Goal: Task Accomplishment & Management: Manage account settings

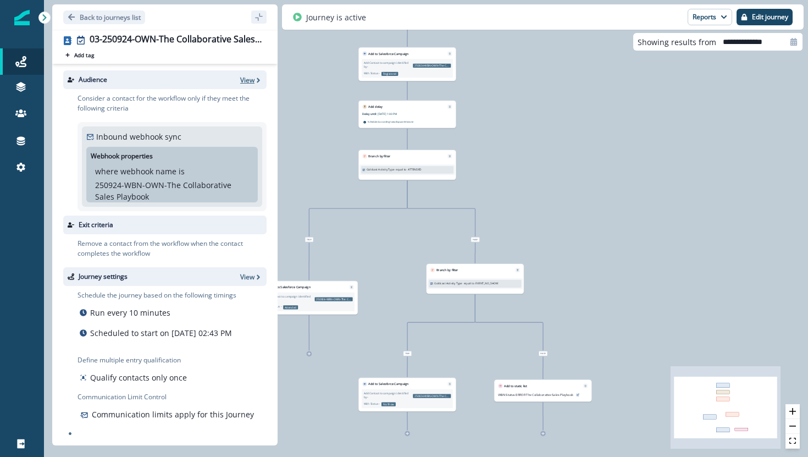
click at [245, 82] on p "View" at bounding box center [247, 79] width 14 height 9
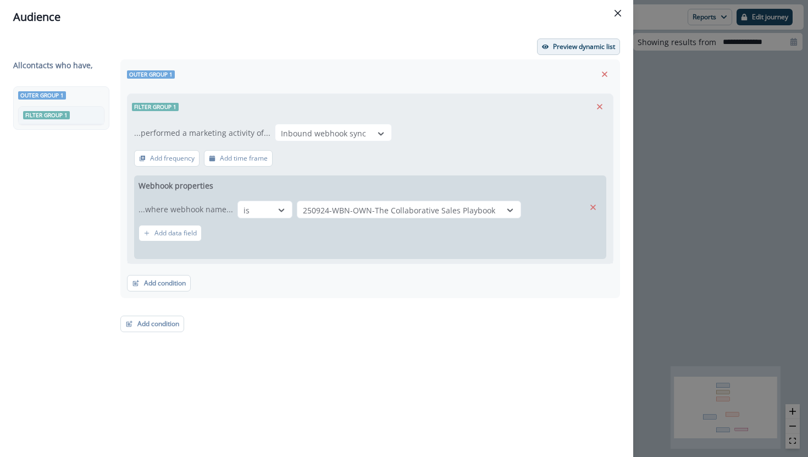
click at [580, 49] on p "Preview dynamic list" at bounding box center [584, 47] width 62 height 8
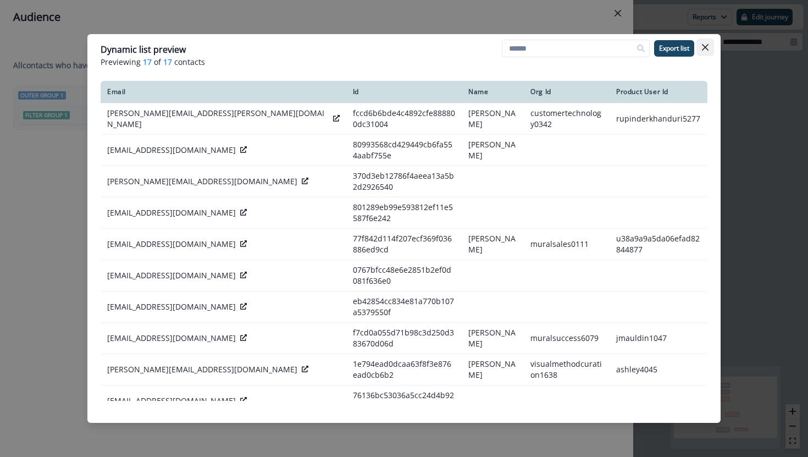
click at [703, 47] on icon "Close" at bounding box center [705, 47] width 7 height 7
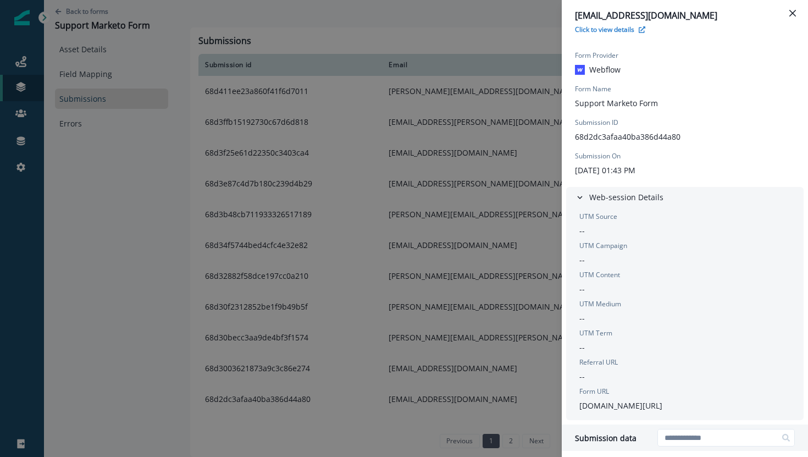
click at [297, 297] on div "xiyoka7797@bitfami.com Click to view details Form Provider Webflow Form Name Su…" at bounding box center [404, 228] width 808 height 457
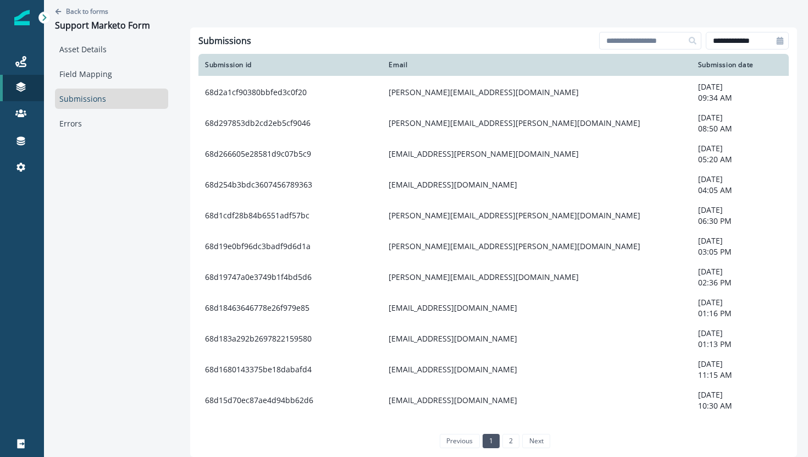
scroll to position [598, 0]
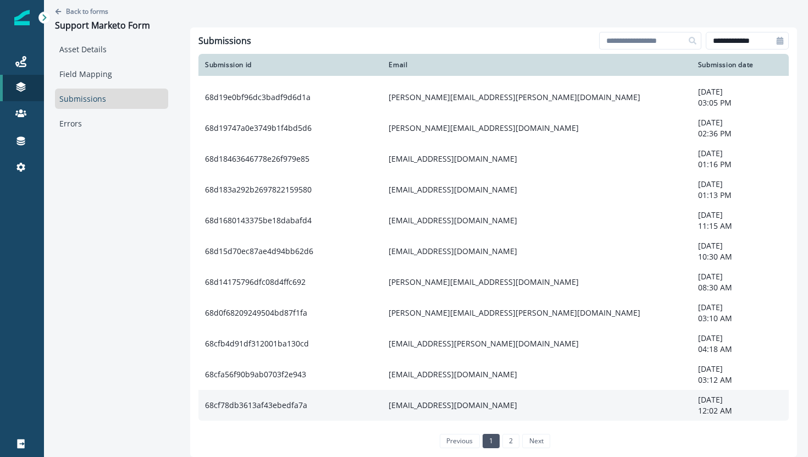
click at [285, 398] on td "68cf78db3613af43ebedfa7a" at bounding box center [290, 405] width 184 height 31
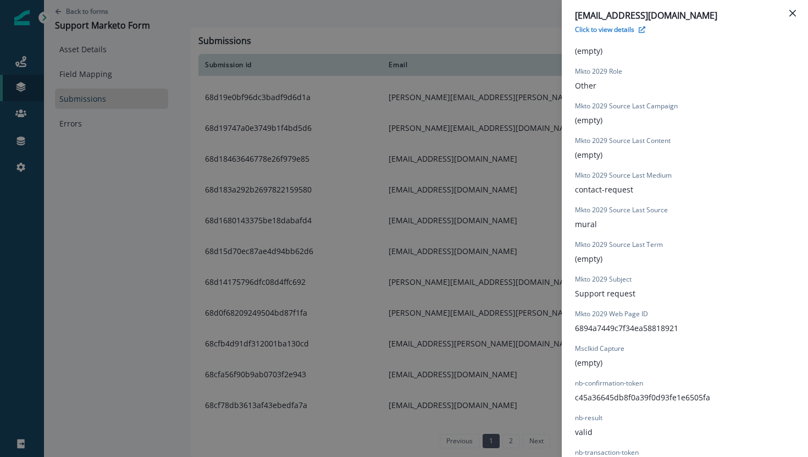
scroll to position [871, 0]
click at [261, 382] on div "pittst@up.edu Click to view details Form Provider Webflow Form Name Support Mar…" at bounding box center [404, 228] width 808 height 457
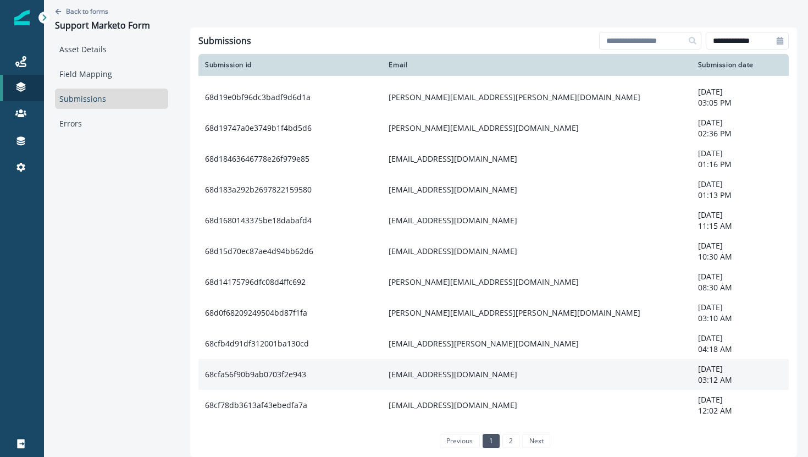
click at [263, 370] on td "68cfa56f90b9ab0703f2e943" at bounding box center [290, 374] width 184 height 31
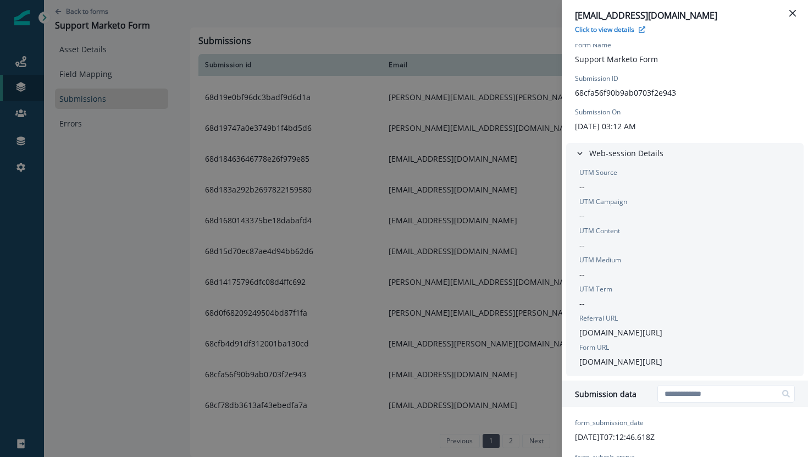
scroll to position [0, 0]
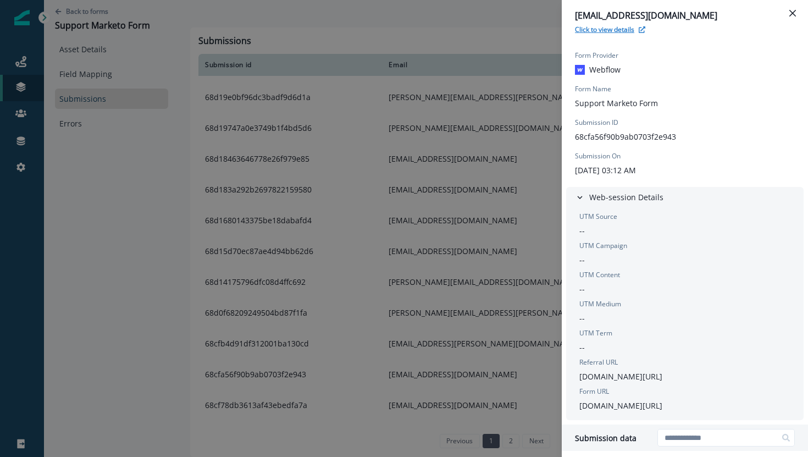
click at [635, 29] on button "Click to view details" at bounding box center [610, 29] width 70 height 9
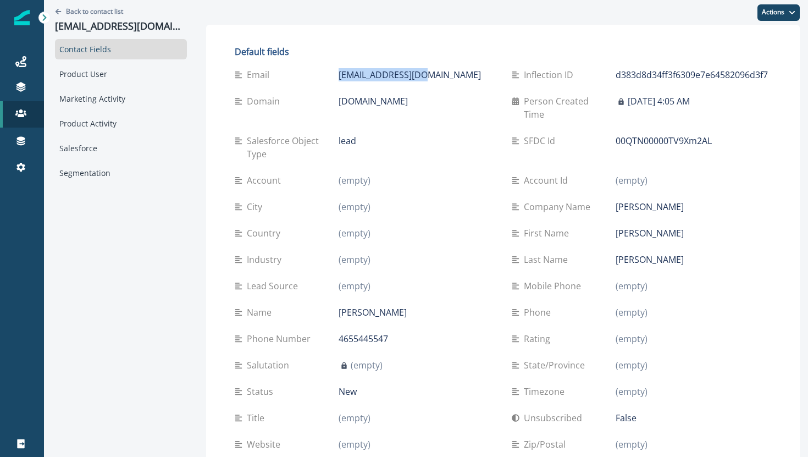
drag, startPoint x: 413, startPoint y: 75, endPoint x: 316, endPoint y: 77, distance: 97.3
click at [316, 77] on div "Email [EMAIL_ADDRESS][DOMAIN_NAME]" at bounding box center [364, 74] width 259 height 13
copy div "[EMAIL_ADDRESS][DOMAIN_NAME]"
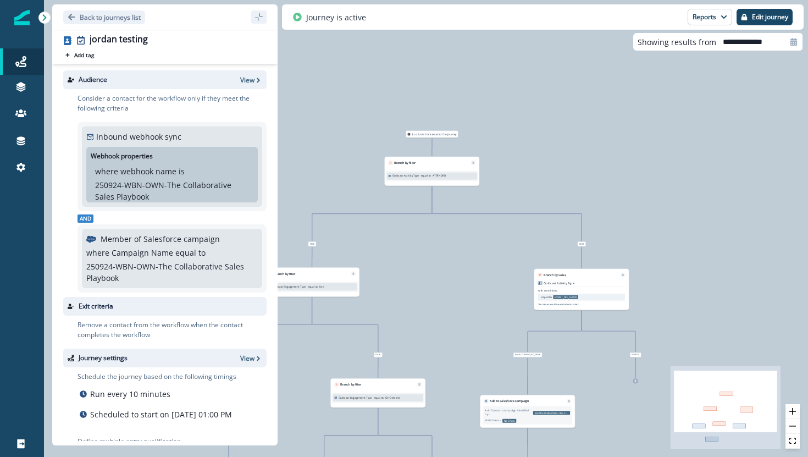
click at [254, 73] on div "Audience View" at bounding box center [164, 79] width 203 height 19
click at [253, 82] on p "View" at bounding box center [247, 79] width 14 height 9
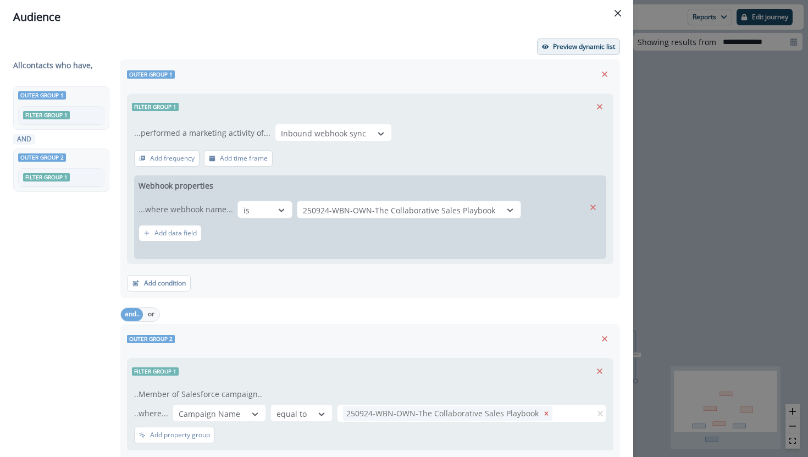
click at [576, 43] on p "Preview dynamic list" at bounding box center [584, 47] width 62 height 8
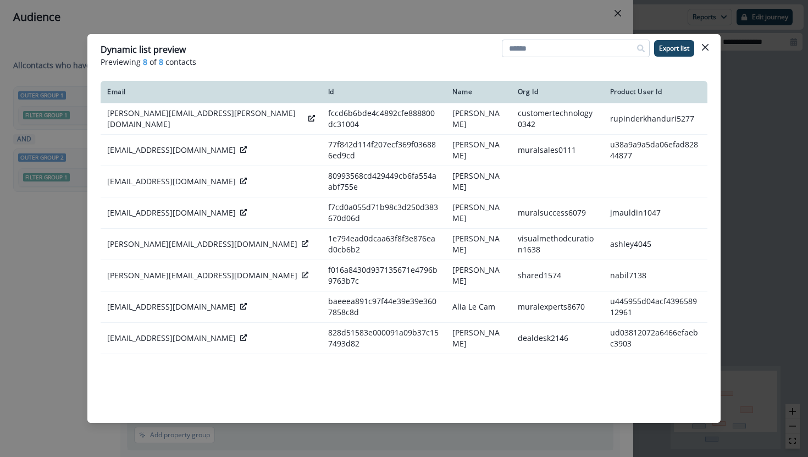
click at [522, 51] on input at bounding box center [576, 49] width 148 height 18
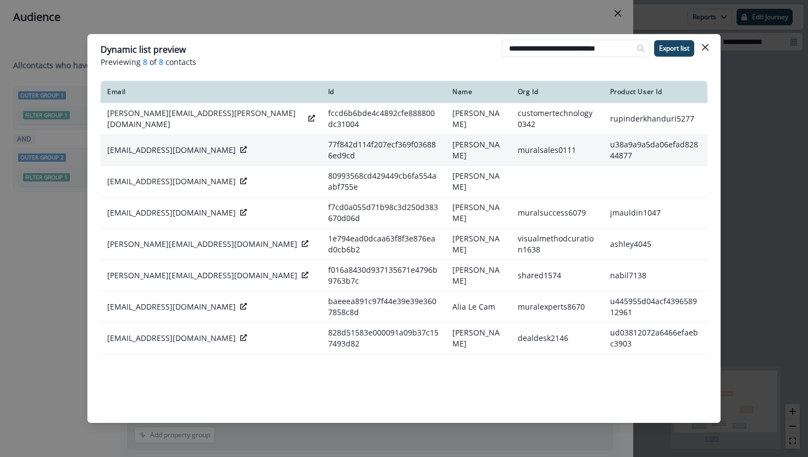
scroll to position [0, 3]
type input "**********"
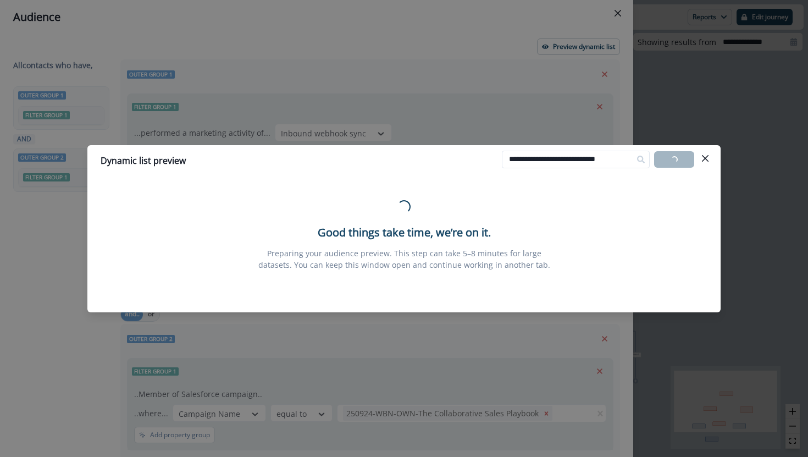
scroll to position [0, 0]
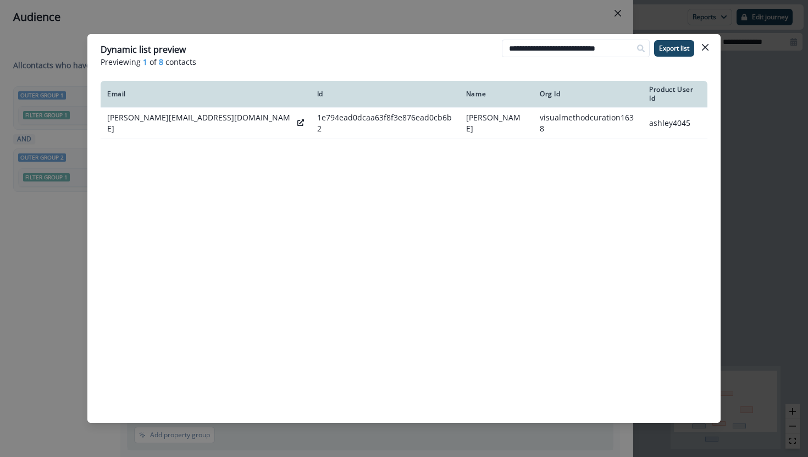
drag, startPoint x: 701, startPoint y: 52, endPoint x: 645, endPoint y: 23, distance: 63.2
click at [701, 52] on button "Close" at bounding box center [705, 47] width 18 height 18
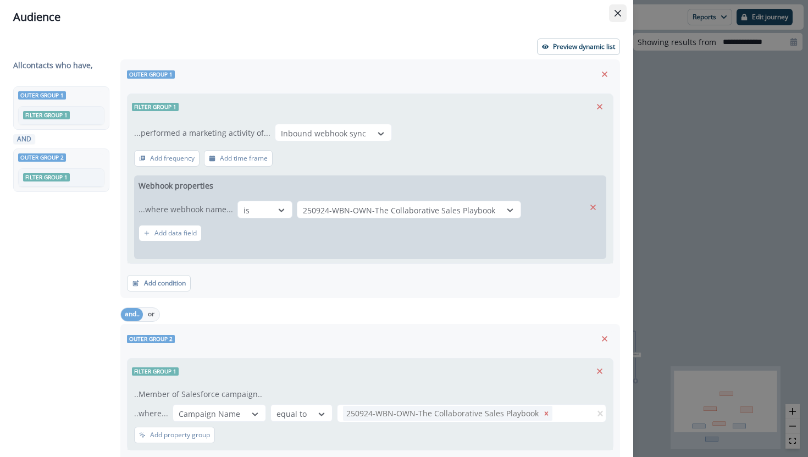
click at [622, 15] on button "Close" at bounding box center [618, 13] width 18 height 18
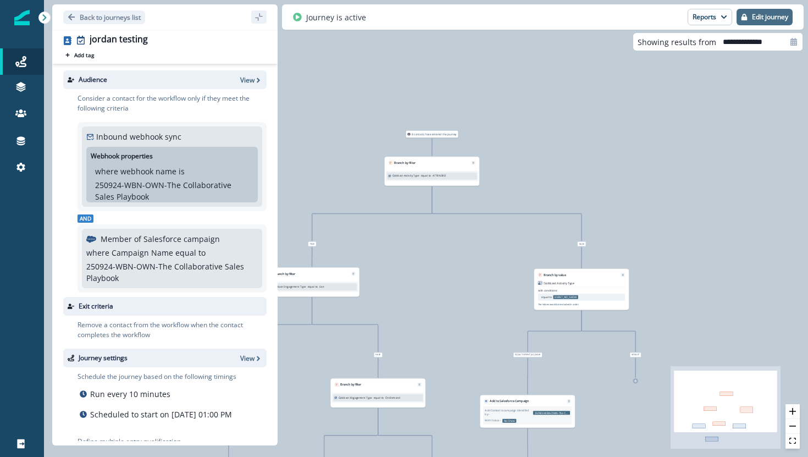
click at [759, 19] on p "Edit journey" at bounding box center [770, 17] width 36 height 8
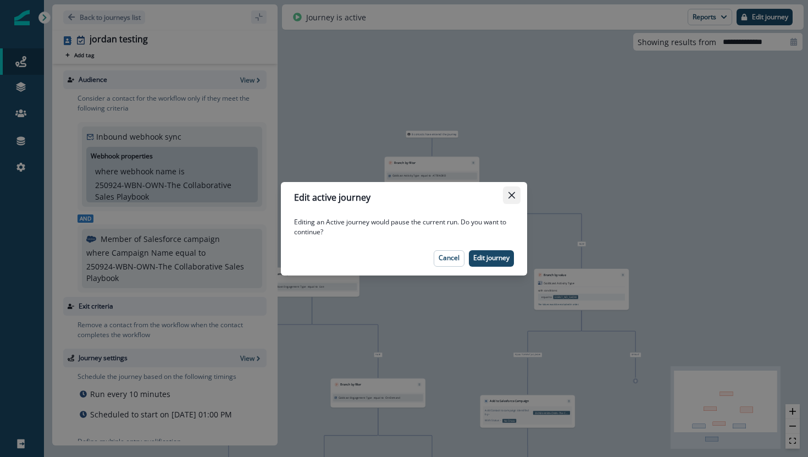
click at [512, 193] on icon "Close" at bounding box center [511, 195] width 7 height 7
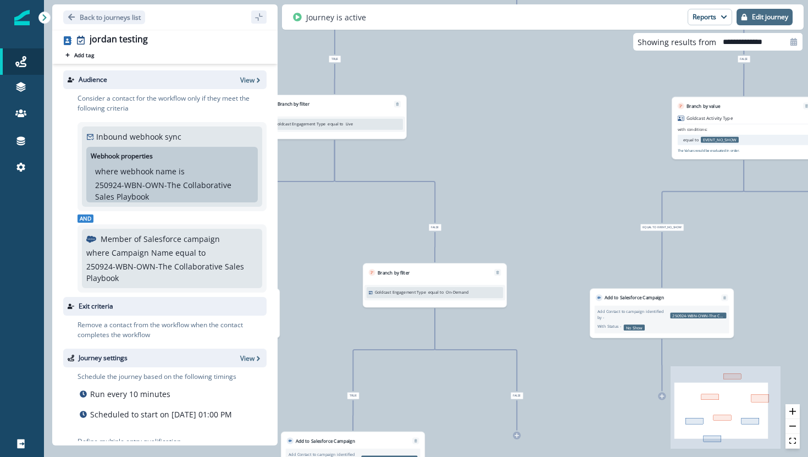
click at [745, 16] on icon "button" at bounding box center [744, 17] width 6 height 7
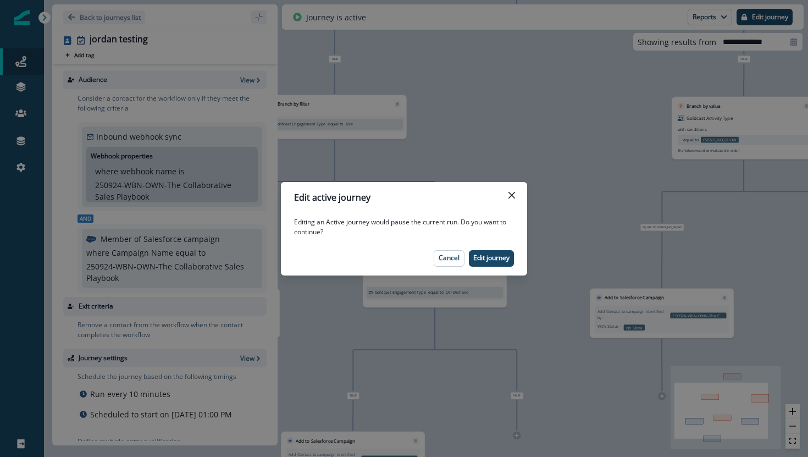
click at [478, 267] on footer "Cancel Edit journey" at bounding box center [404, 258] width 246 height 34
click at [483, 253] on button "Edit journey" at bounding box center [491, 258] width 45 height 16
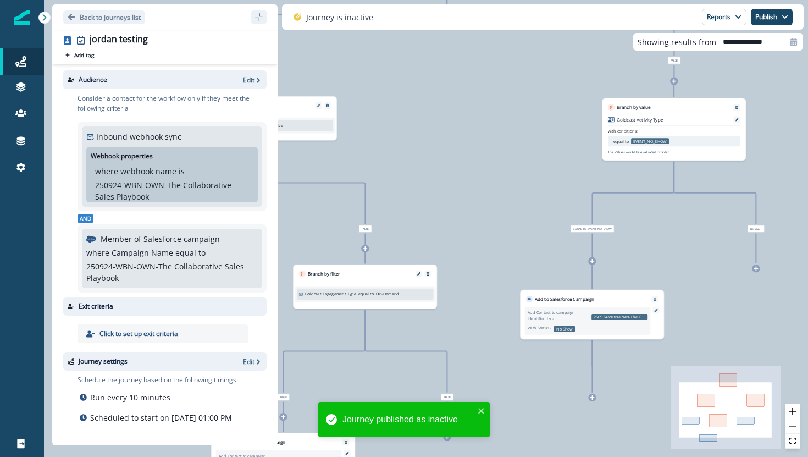
click at [675, 78] on div at bounding box center [674, 81] width 8 height 8
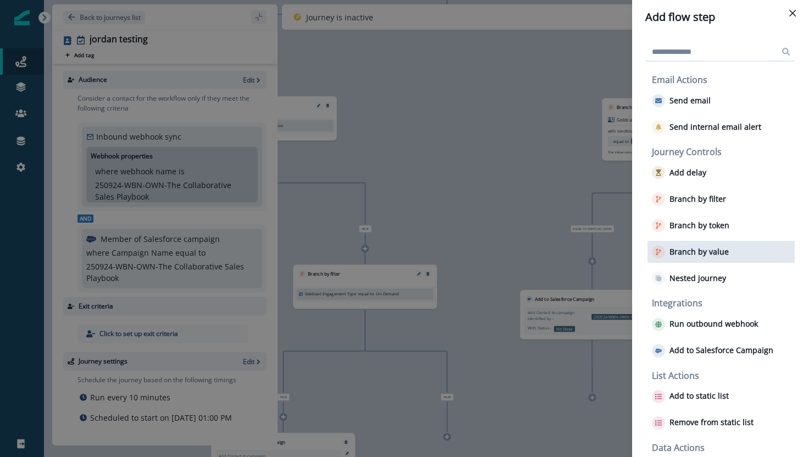
click at [688, 260] on div "Branch by value" at bounding box center [720, 252] width 147 height 22
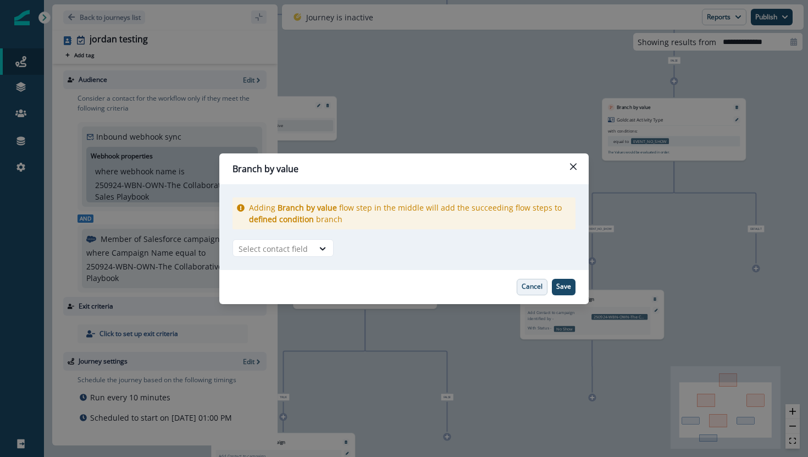
click at [526, 286] on p "Cancel" at bounding box center [532, 286] width 21 height 8
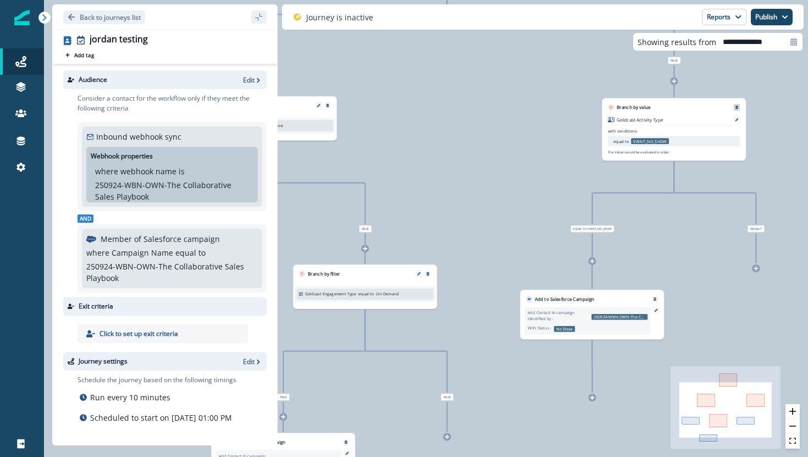
click at [737, 107] on icon "Remove" at bounding box center [736, 107] width 3 height 3
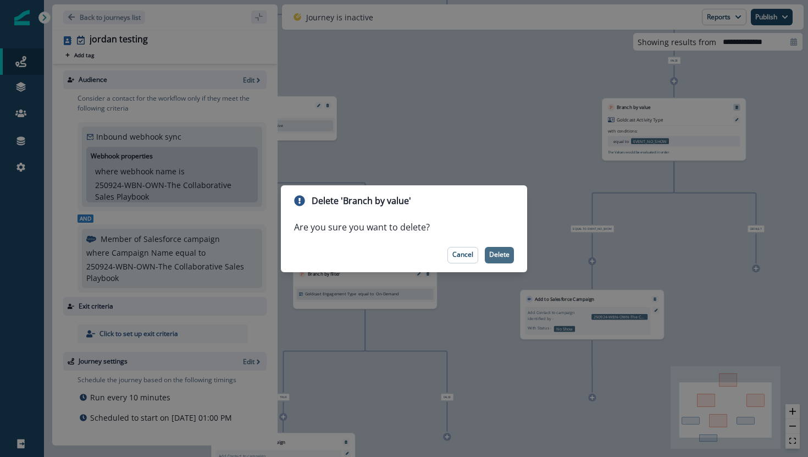
click at [495, 253] on p "Delete" at bounding box center [499, 255] width 20 height 8
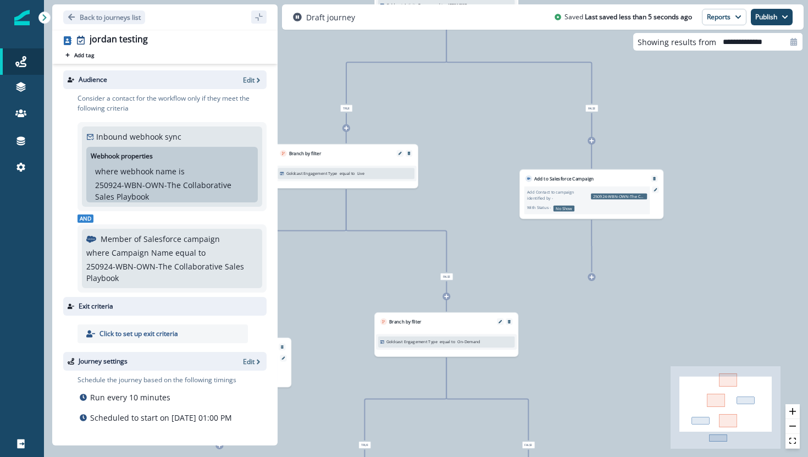
click at [589, 138] on icon at bounding box center [591, 140] width 5 height 5
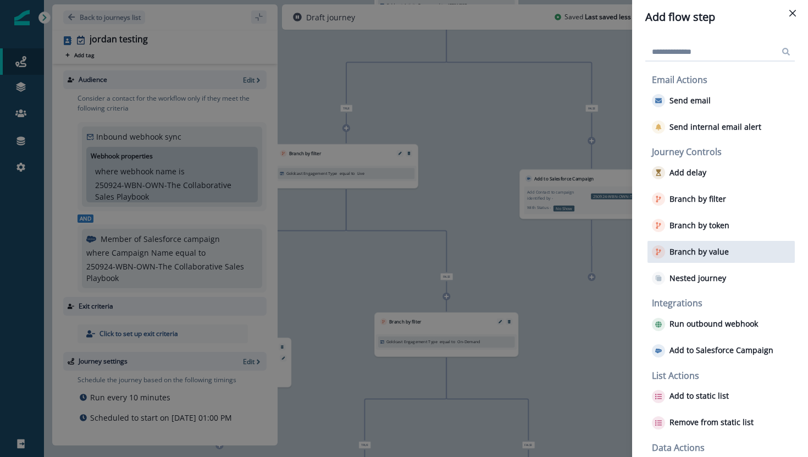
click at [688, 250] on p "Branch by value" at bounding box center [698, 251] width 59 height 9
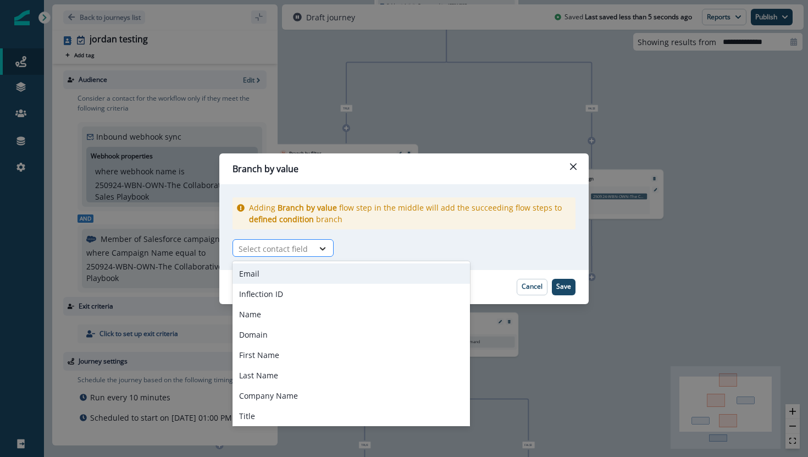
click at [314, 252] on div at bounding box center [322, 248] width 19 height 11
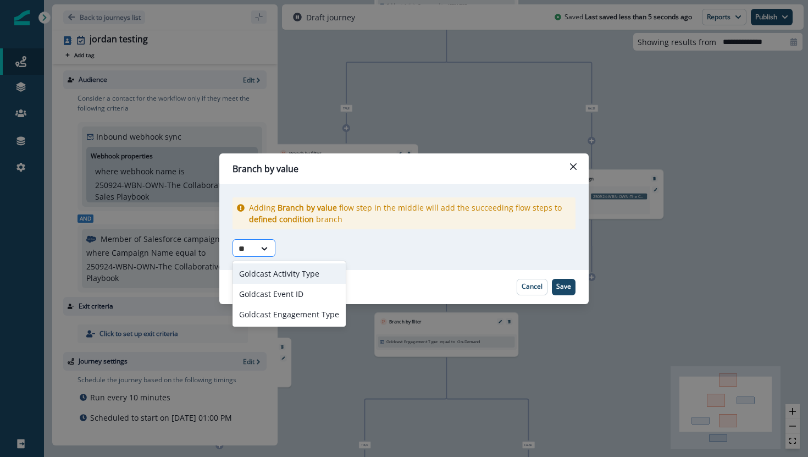
type input "***"
click at [280, 276] on div "Goldcast Activity Type" at bounding box center [288, 273] width 113 height 20
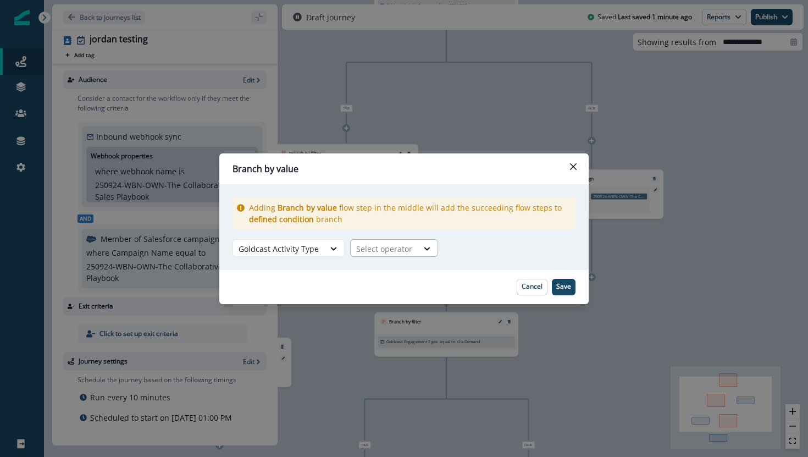
click at [374, 246] on div at bounding box center [384, 249] width 56 height 14
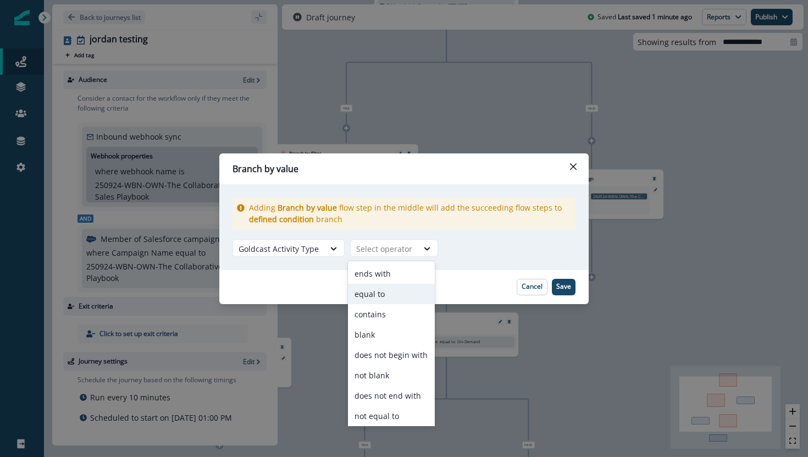
click at [389, 293] on div "equal to" at bounding box center [391, 294] width 87 height 20
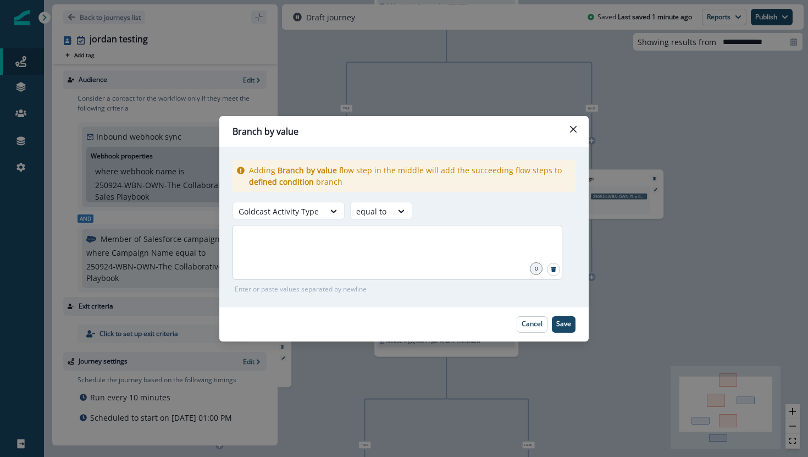
click at [446, 260] on div at bounding box center [397, 252] width 330 height 55
click at [562, 326] on p "Save" at bounding box center [563, 324] width 15 height 8
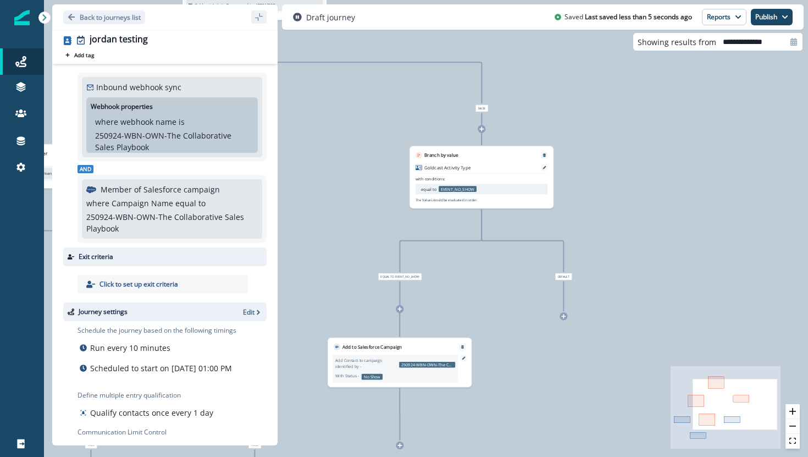
scroll to position [95, 0]
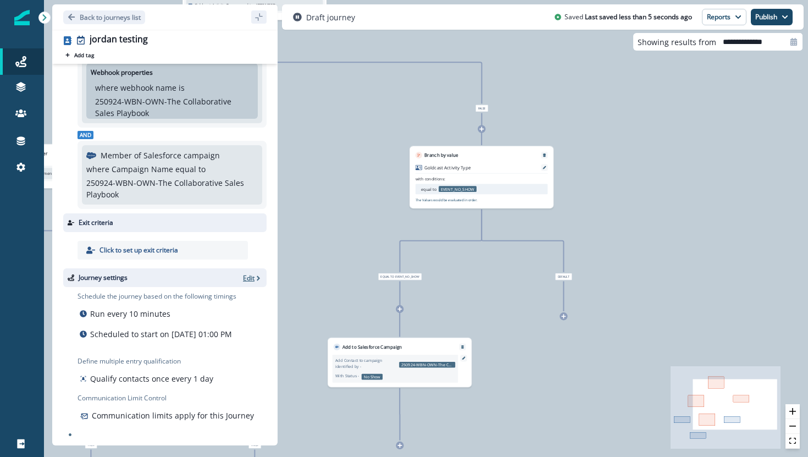
click at [248, 273] on p "Edit" at bounding box center [249, 277] width 12 height 9
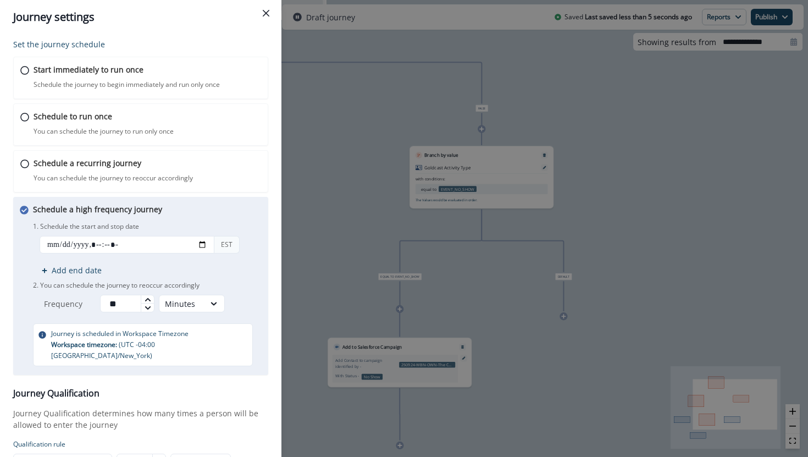
scroll to position [100, 0]
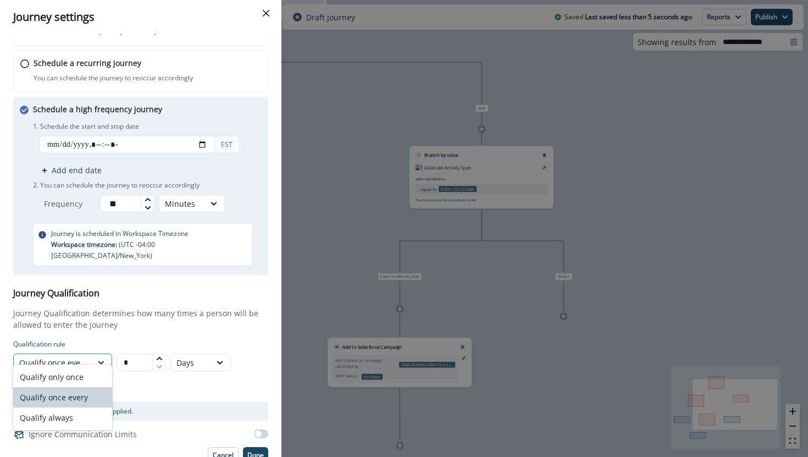
click at [100, 357] on icon at bounding box center [101, 362] width 10 height 11
click at [91, 415] on div "Qualify always" at bounding box center [62, 417] width 99 height 20
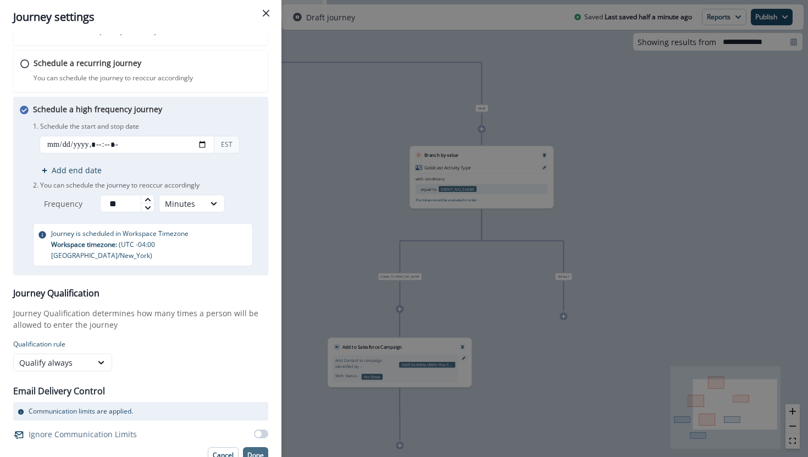
click at [249, 451] on p "Done" at bounding box center [255, 455] width 16 height 8
click at [254, 451] on p "Done" at bounding box center [255, 455] width 16 height 8
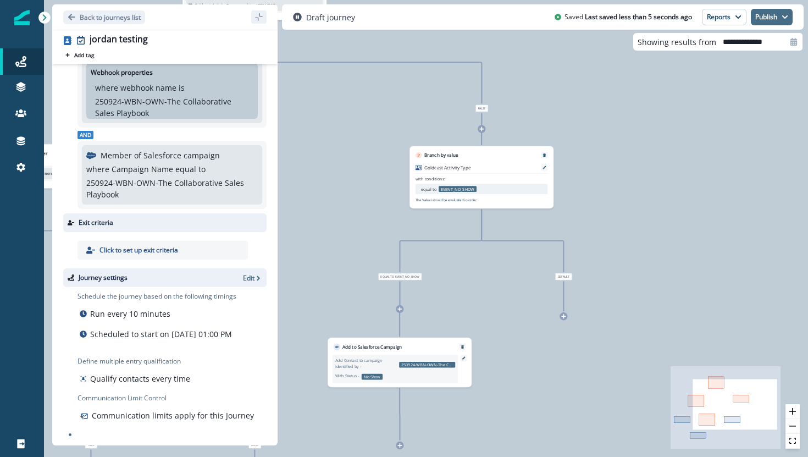
click at [777, 15] on button "Publish" at bounding box center [772, 17] width 42 height 16
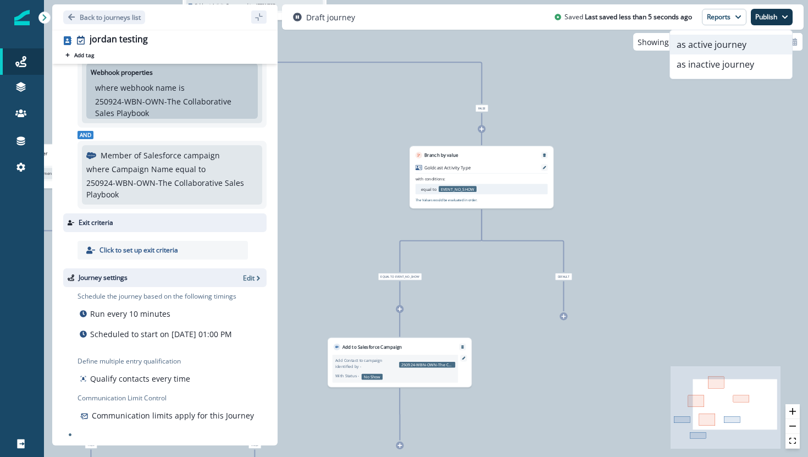
click at [734, 46] on button "as active journey" at bounding box center [731, 45] width 122 height 20
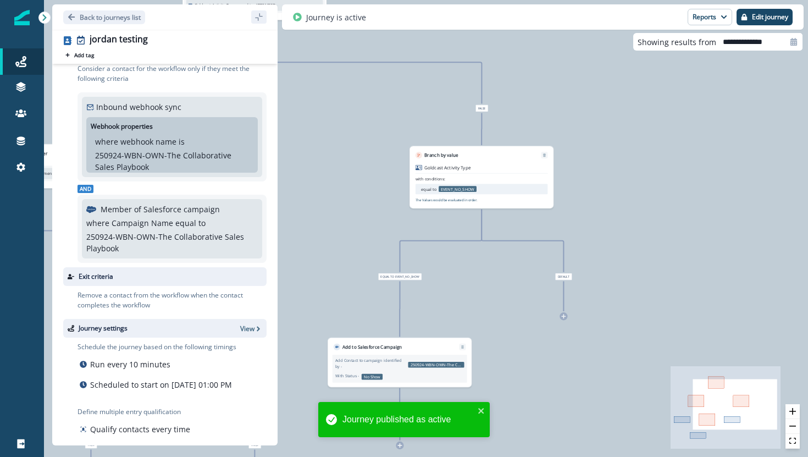
scroll to position [0, 0]
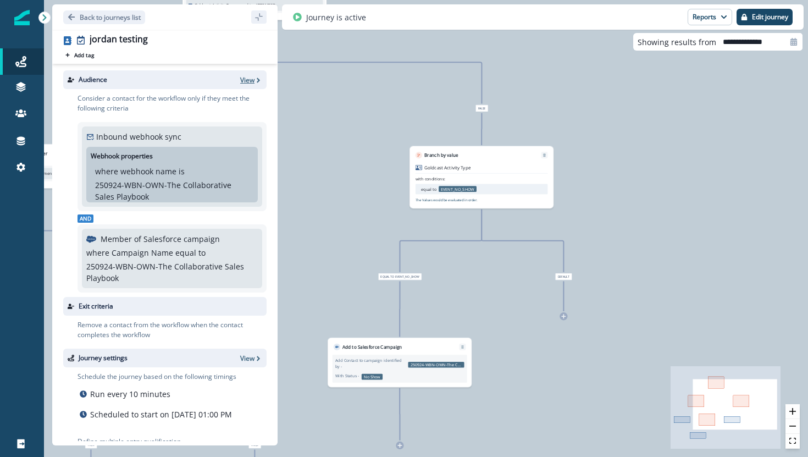
click at [254, 76] on icon "button" at bounding box center [258, 80] width 8 height 8
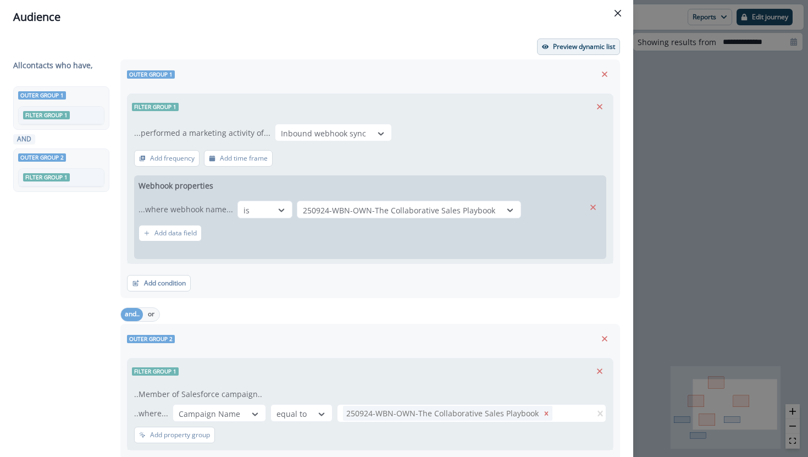
click at [569, 46] on p "Preview dynamic list" at bounding box center [584, 47] width 62 height 8
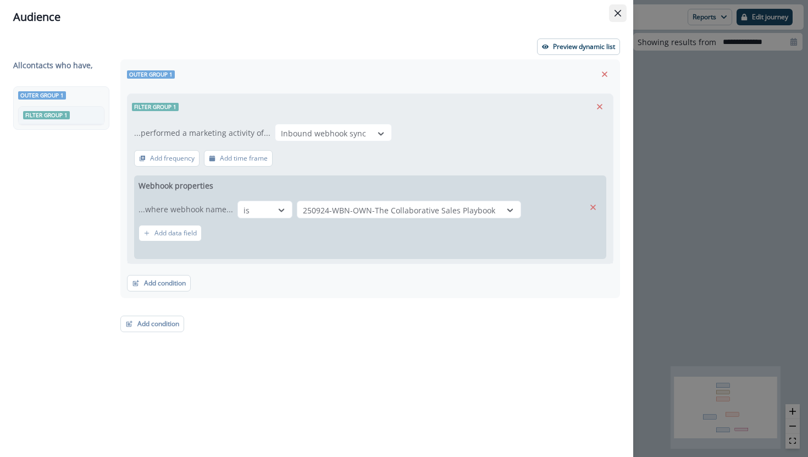
click at [620, 7] on button "Close" at bounding box center [618, 13] width 18 height 18
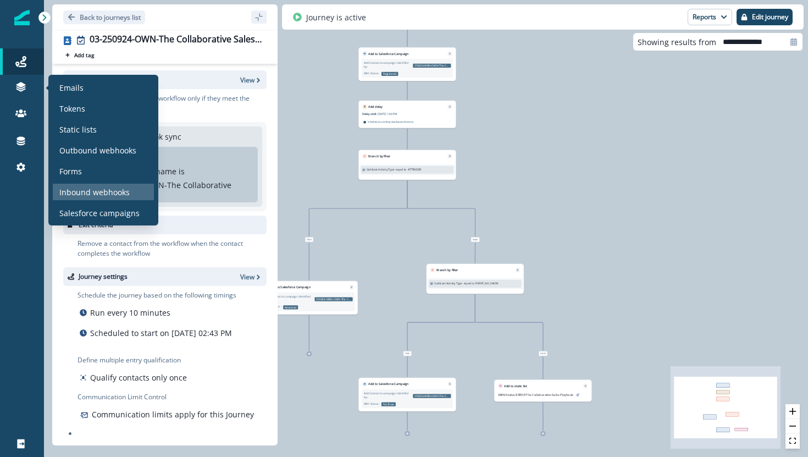
click at [114, 188] on p "Inbound webhooks" at bounding box center [94, 192] width 70 height 12
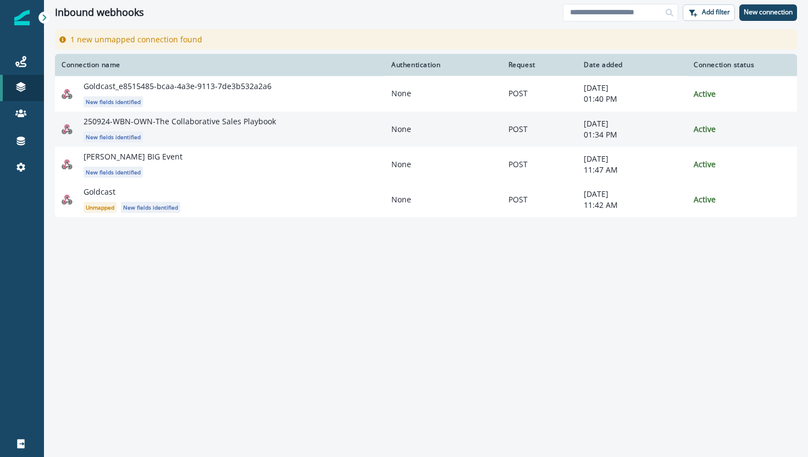
click at [205, 121] on p "250924-WBN-OWN-The Collaborative Sales Playbook" at bounding box center [180, 121] width 192 height 11
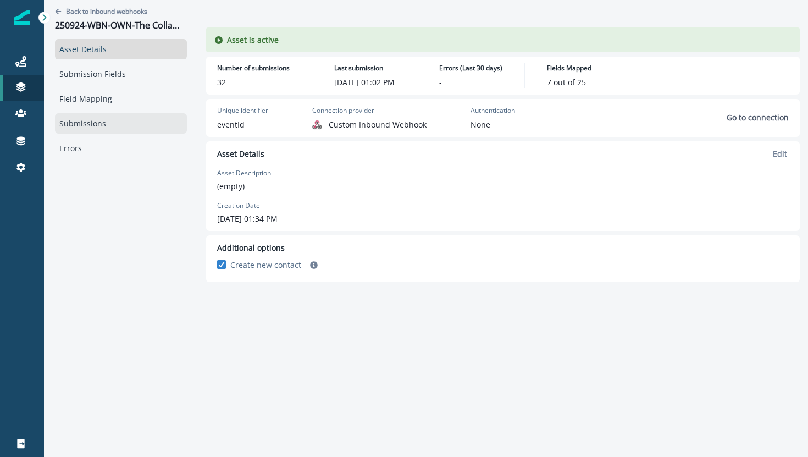
click at [99, 121] on link "Submissions" at bounding box center [121, 123] width 132 height 20
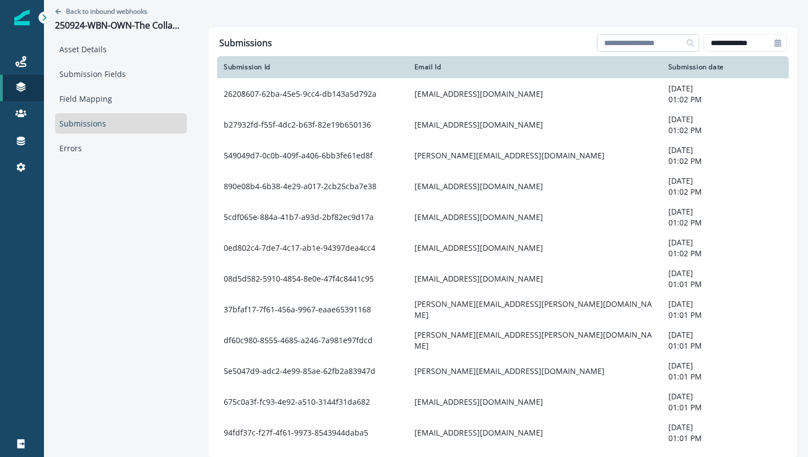
click at [631, 41] on input at bounding box center [648, 43] width 102 height 18
paste input "**********"
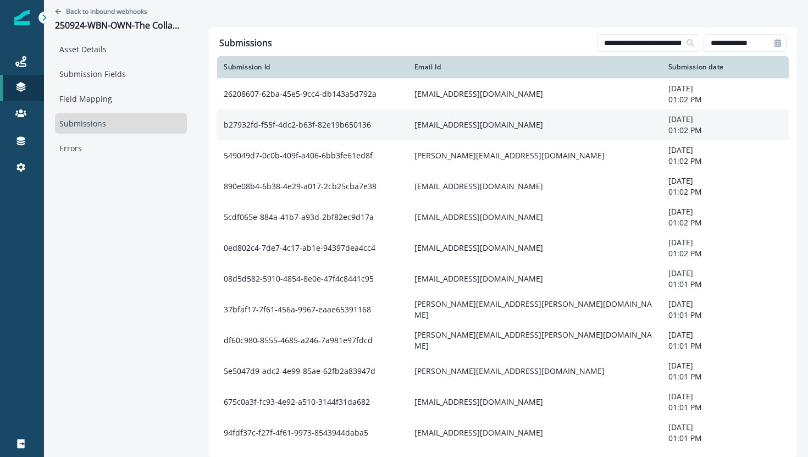
scroll to position [0, 39]
type input "**********"
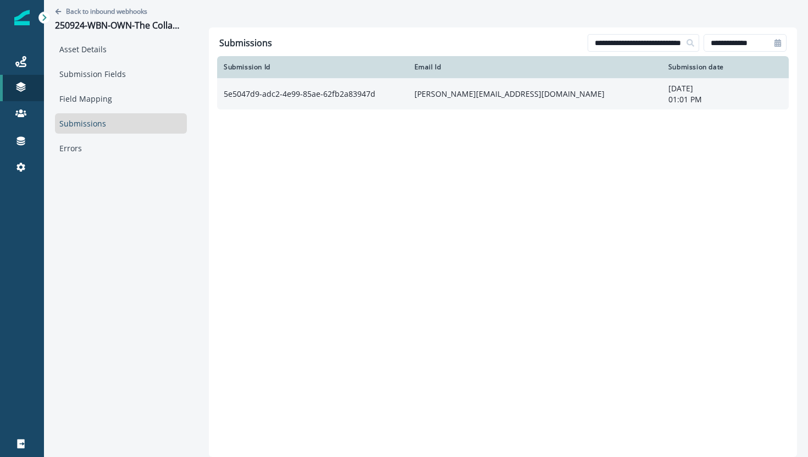
click at [454, 99] on td "[PERSON_NAME][EMAIL_ADDRESS][DOMAIN_NAME]" at bounding box center [535, 93] width 254 height 31
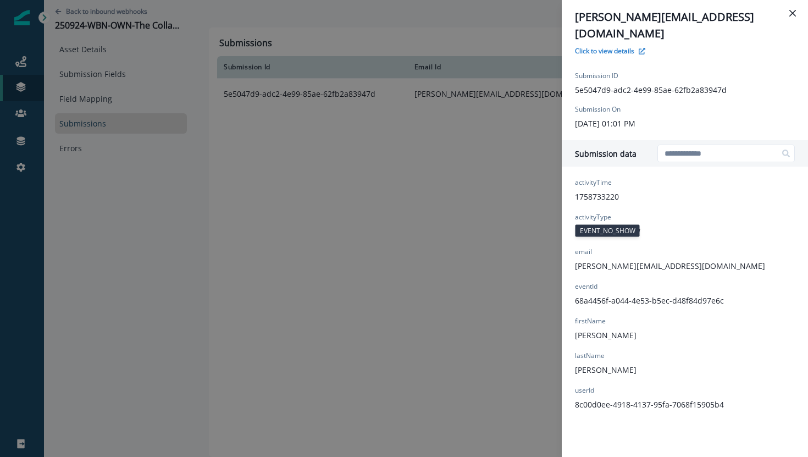
click at [603, 225] on p "EVENT_NO_SHOW" at bounding box center [607, 231] width 65 height 12
drag, startPoint x: 576, startPoint y: 215, endPoint x: 640, endPoint y: 219, distance: 63.3
click at [640, 219] on div "activityTime 1758733220 activityType EVENT_NO_SHOW email ashley@somersaultinnov…" at bounding box center [670, 294] width 190 height 232
copy p "EVENT_NO_SHOW"
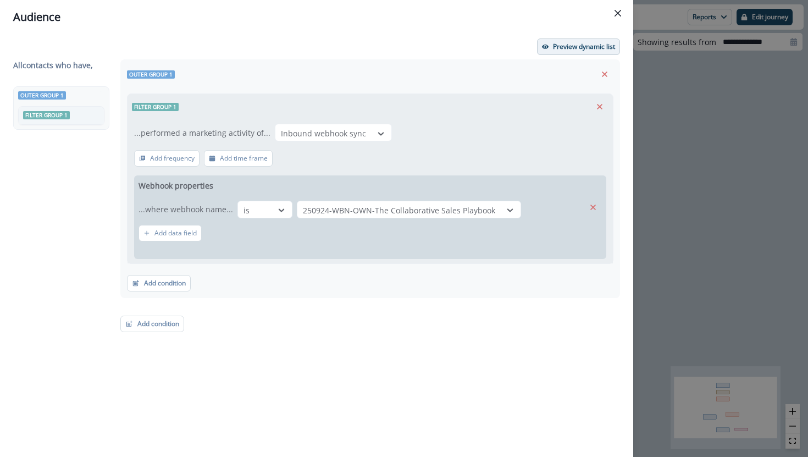
click at [570, 48] on p "Preview dynamic list" at bounding box center [584, 47] width 62 height 8
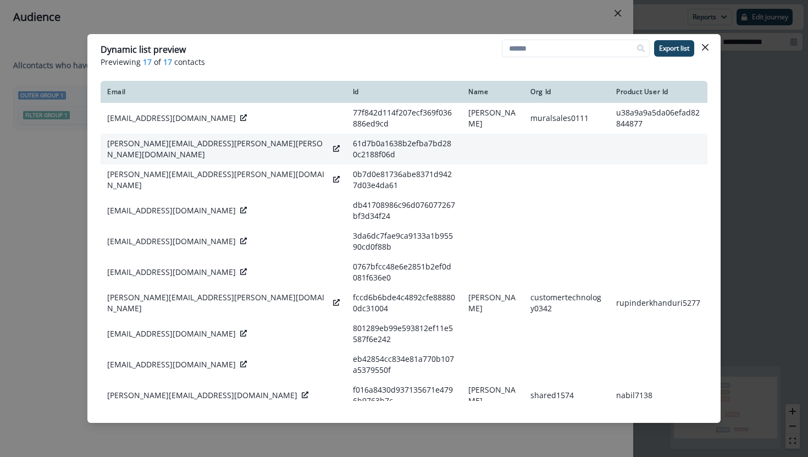
click at [333, 147] on icon at bounding box center [336, 148] width 7 height 7
